Goal: Find specific page/section: Find specific page/section

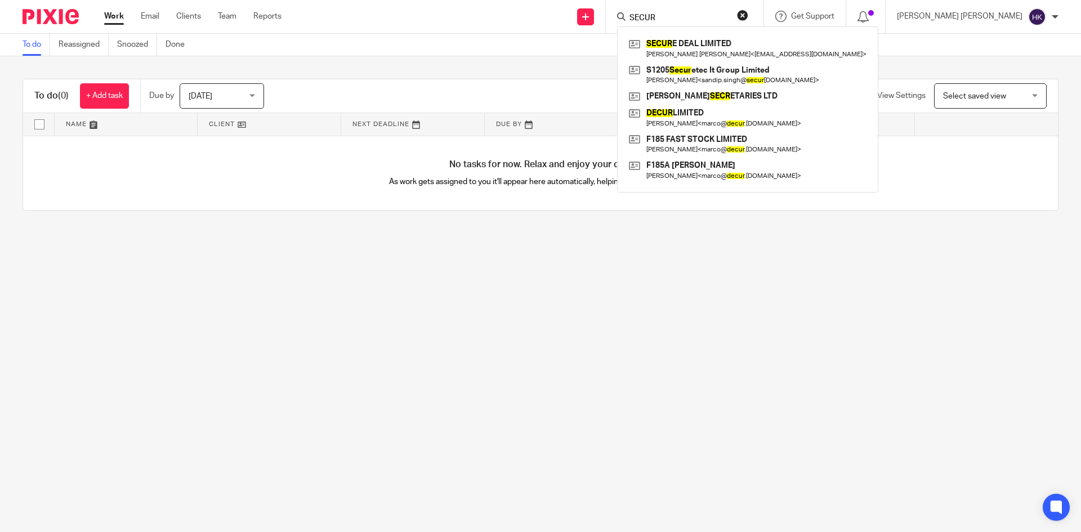
click at [748, 12] on button "reset" at bounding box center [742, 15] width 11 height 11
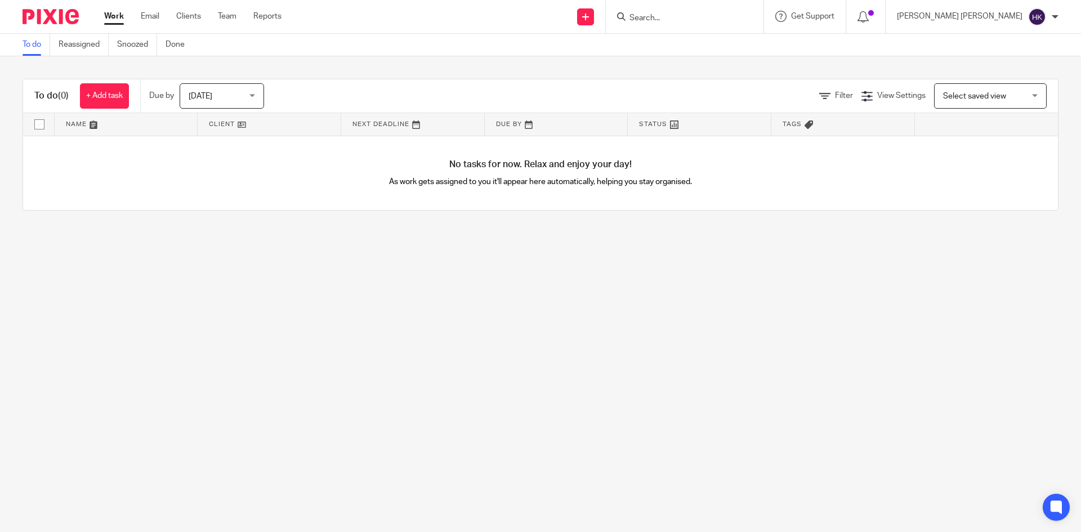
click at [725, 19] on input "Search" at bounding box center [678, 19] width 101 height 10
click at [730, 23] on input "Search" at bounding box center [678, 19] width 101 height 10
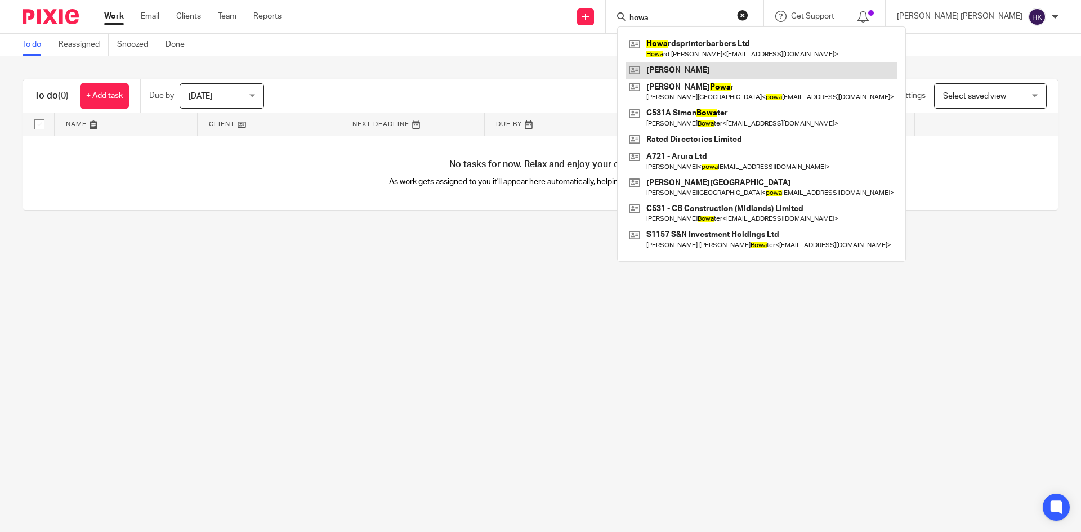
type input "howa"
click at [777, 62] on link at bounding box center [761, 70] width 271 height 17
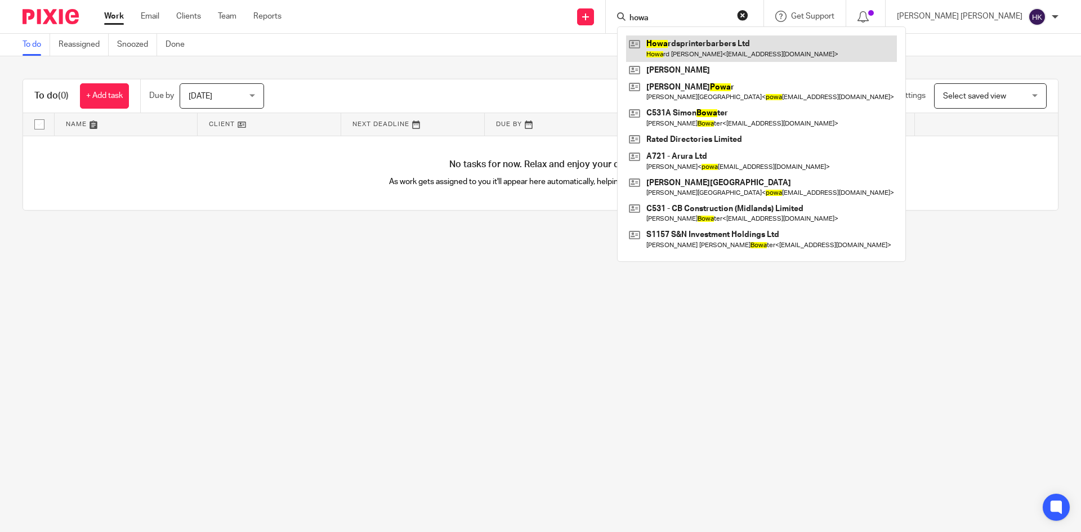
click at [776, 56] on link at bounding box center [761, 48] width 271 height 26
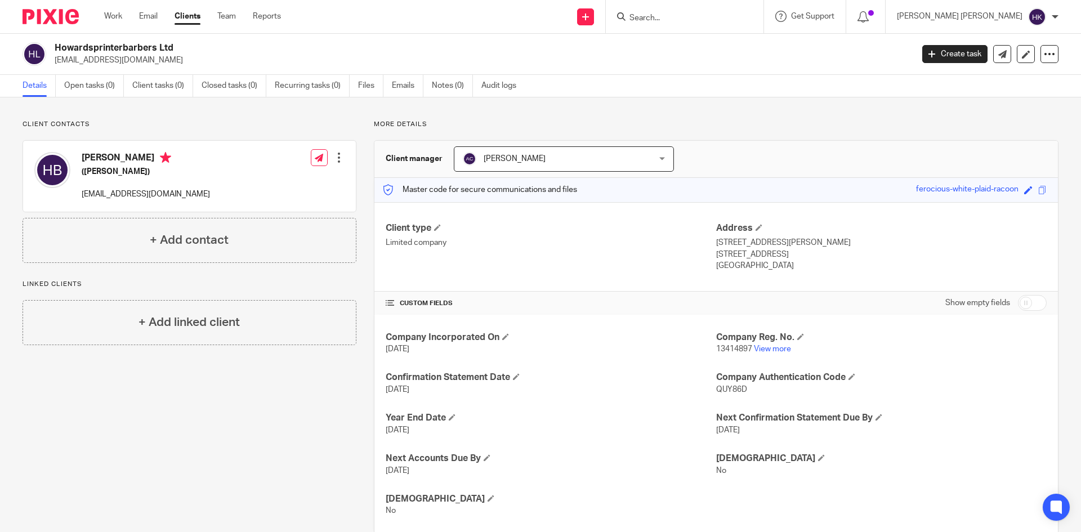
click at [730, 18] on input "Search" at bounding box center [678, 19] width 101 height 10
click at [730, 23] on input "Search" at bounding box center [678, 19] width 101 height 10
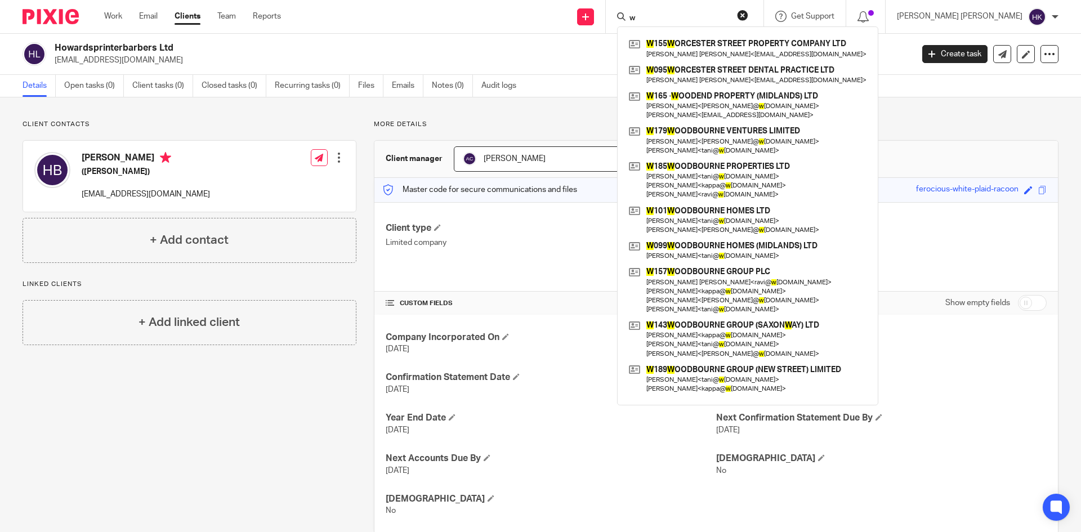
type input "w"
drag, startPoint x: 784, startPoint y: 18, endPoint x: 598, endPoint y: 24, distance: 185.3
click at [602, 24] on div "Send new email Create task Add client Request signature w W 155 W ORCESTER STRE…" at bounding box center [689, 16] width 783 height 33
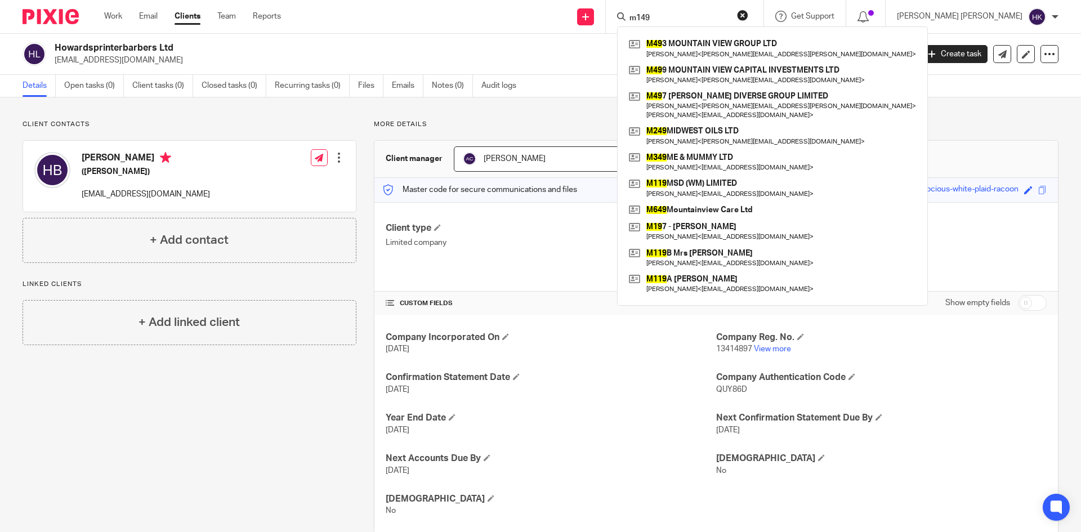
type input "m149"
click at [159, 440] on div "Client contacts Howard Winston Blair (Barber) powarmanveer@gmail.com Edit conta…" at bounding box center [180, 327] width 351 height 414
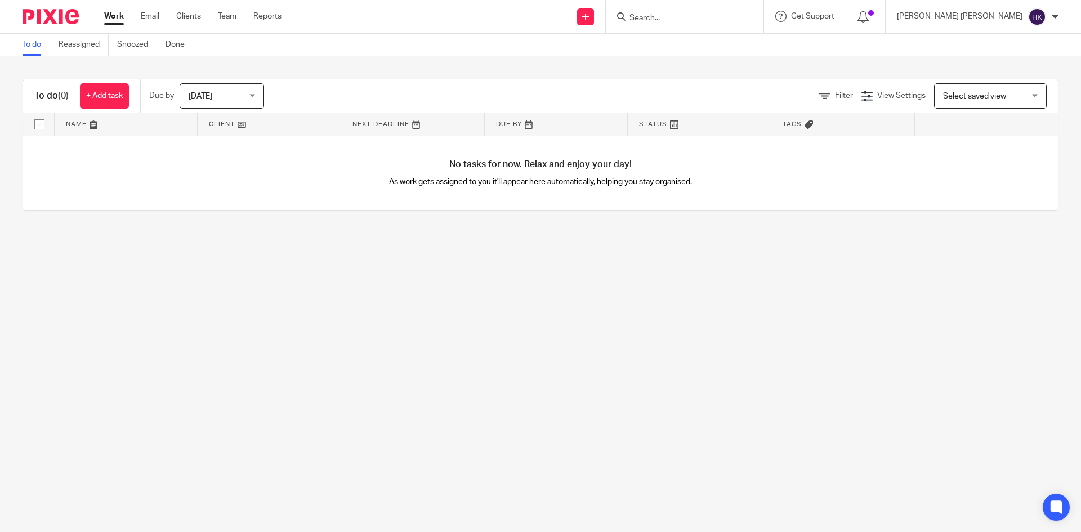
click at [730, 14] on input "Search" at bounding box center [678, 19] width 101 height 10
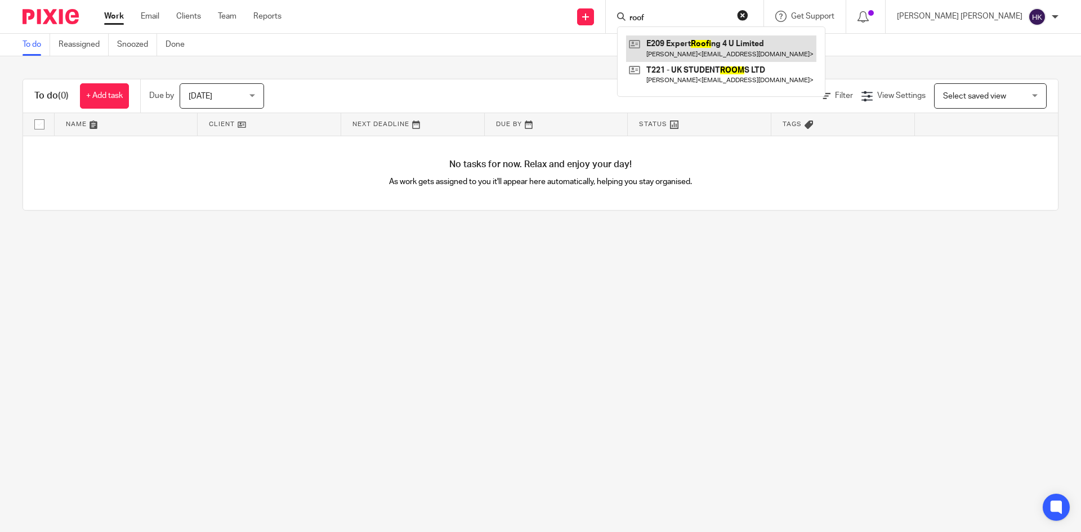
type input "roof"
click at [789, 50] on link at bounding box center [721, 48] width 190 height 26
